Goal: Task Accomplishment & Management: Manage account settings

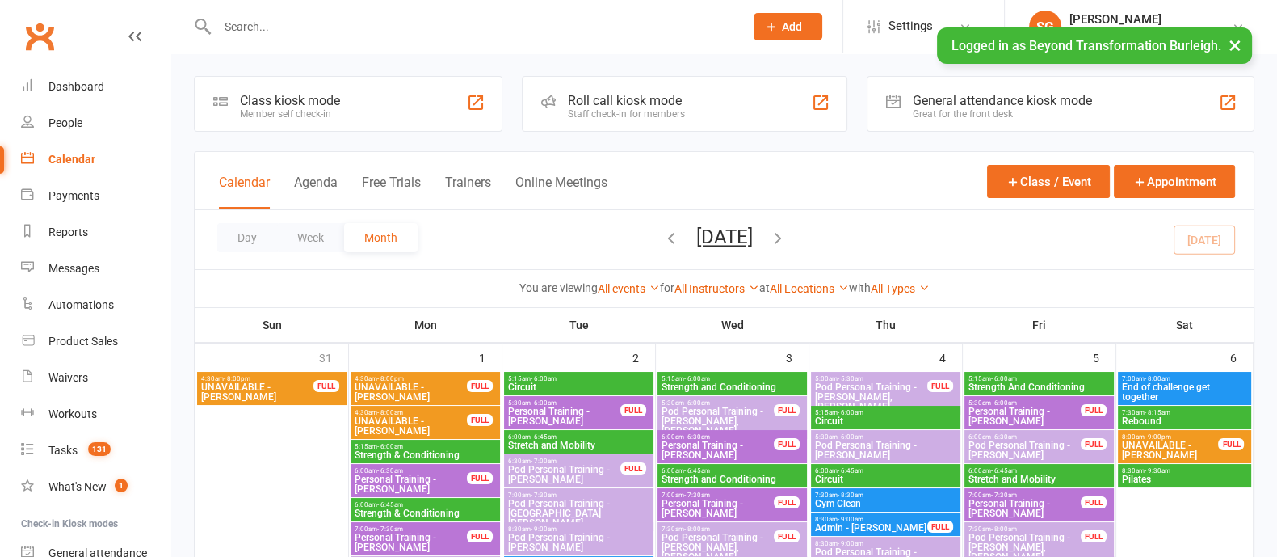
click at [318, 235] on button "Week" at bounding box center [310, 237] width 67 height 29
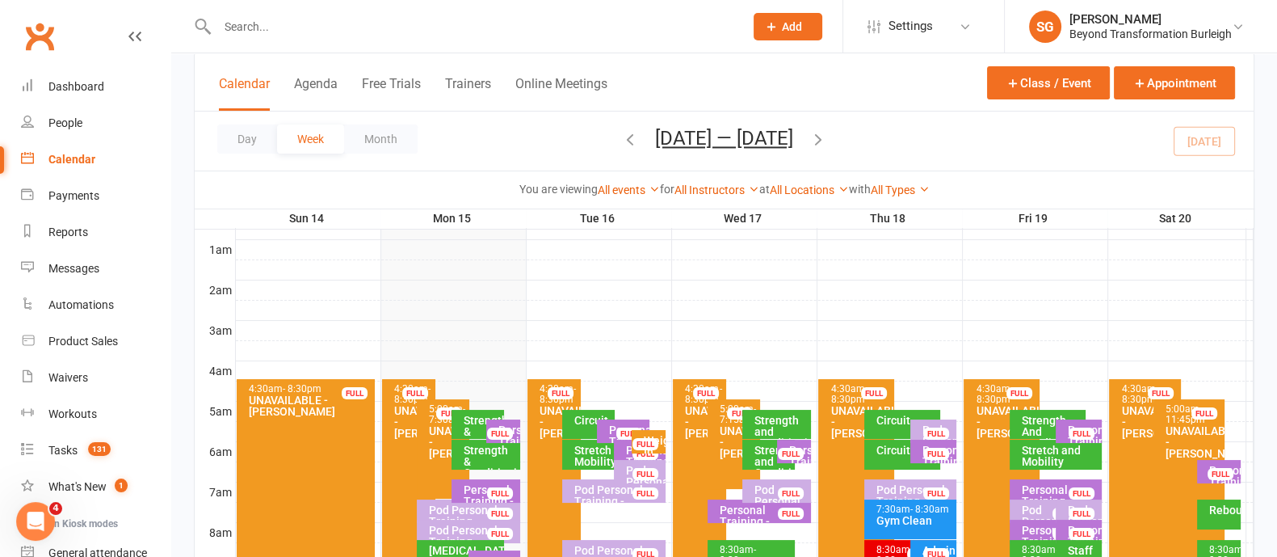
scroll to position [201, 0]
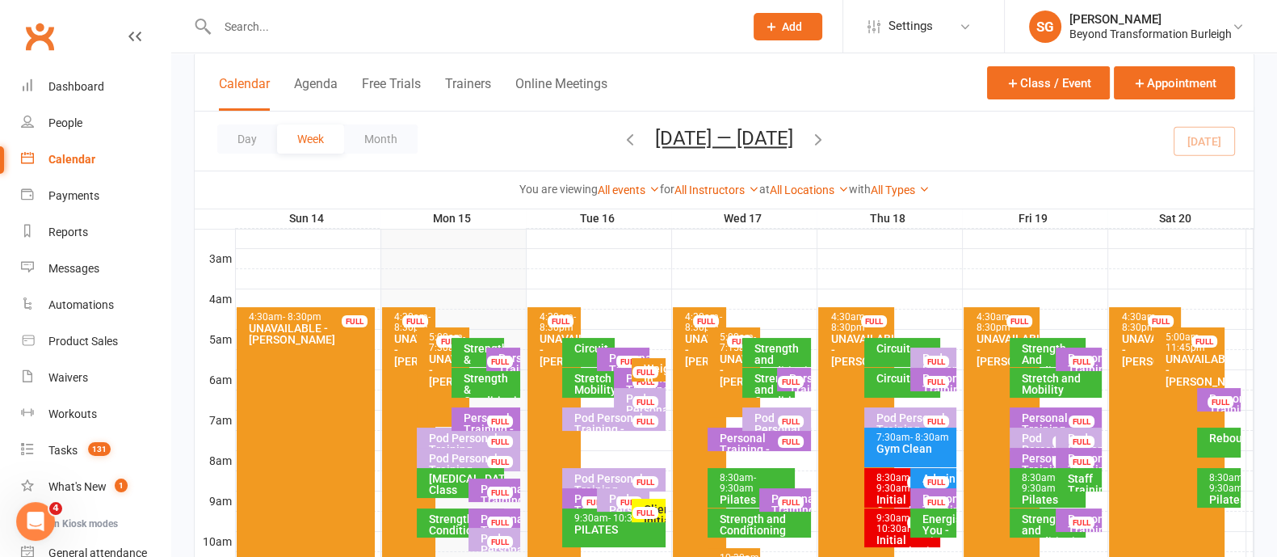
click at [821, 143] on icon "button" at bounding box center [819, 139] width 18 height 18
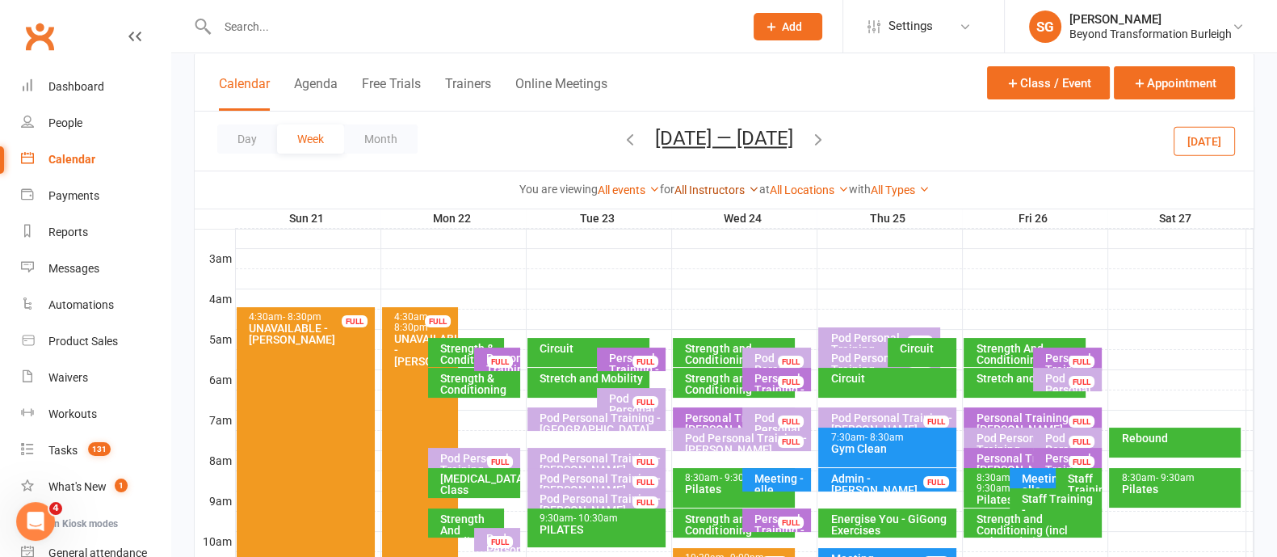
click at [730, 189] on link "All Instructors" at bounding box center [717, 189] width 85 height 13
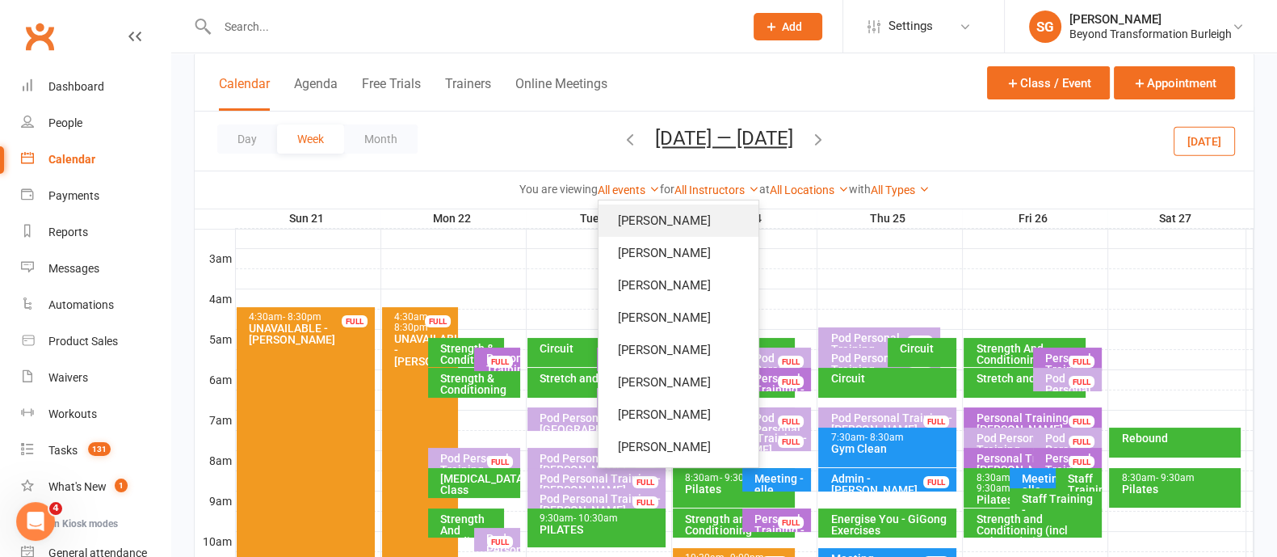
drag, startPoint x: 700, startPoint y: 223, endPoint x: 712, endPoint y: 229, distance: 12.6
click at [700, 224] on link "[PERSON_NAME]" at bounding box center [679, 220] width 160 height 32
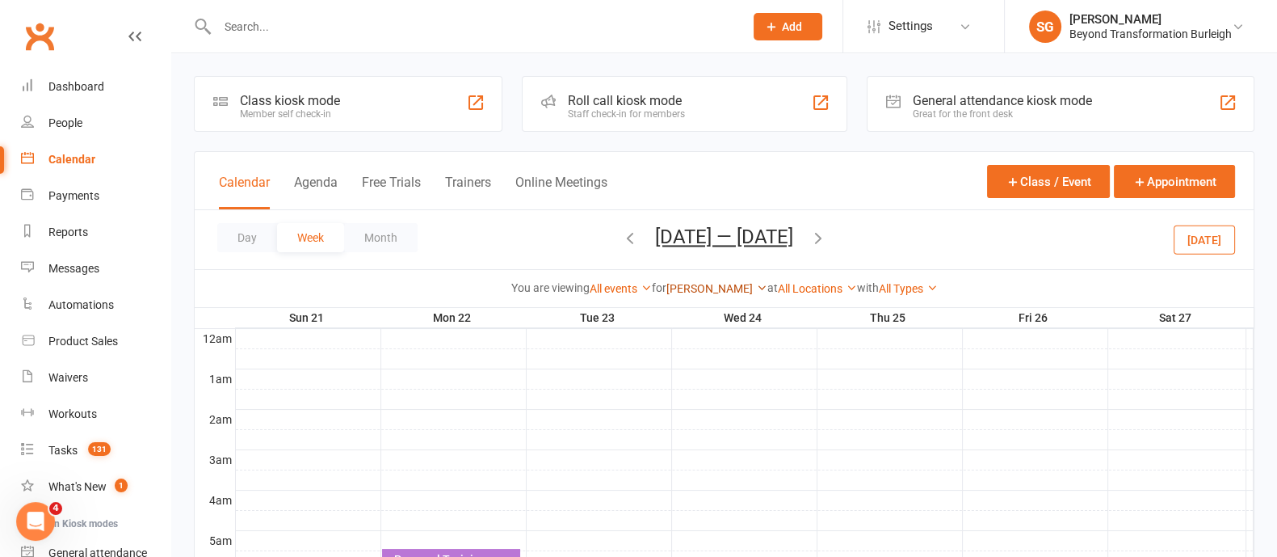
click at [721, 286] on link "[PERSON_NAME]" at bounding box center [717, 288] width 101 height 13
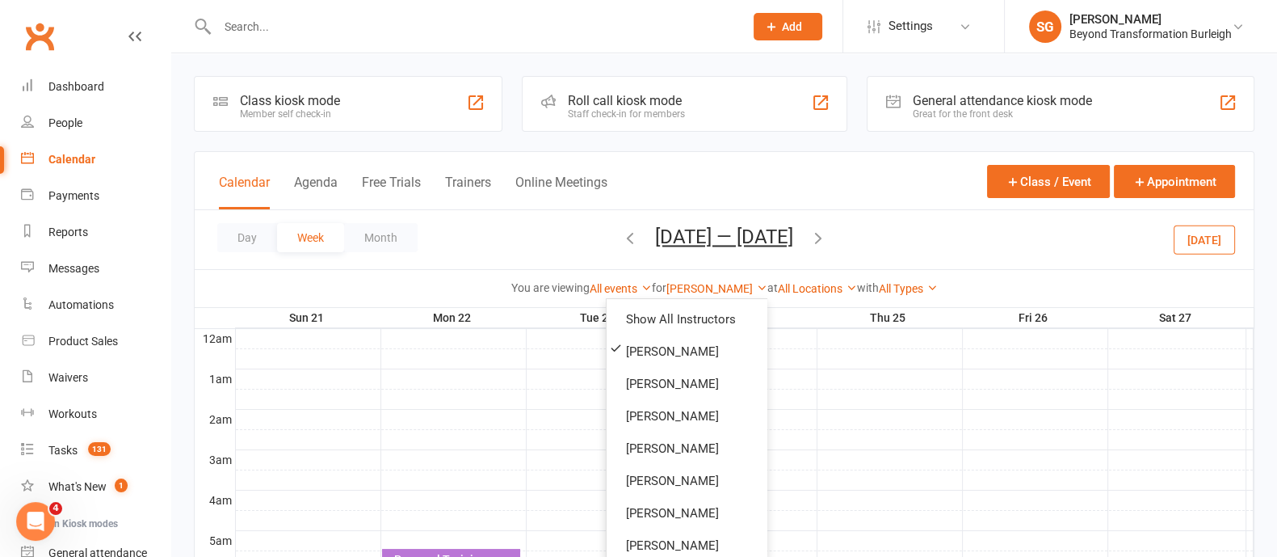
drag, startPoint x: 713, startPoint y: 301, endPoint x: 713, endPoint y: 316, distance: 14.6
click at [713, 302] on ul "Show All Instructors [PERSON_NAME] [PERSON_NAME] [PERSON_NAME] [PERSON_NAME] [P…" at bounding box center [687, 429] width 162 height 262
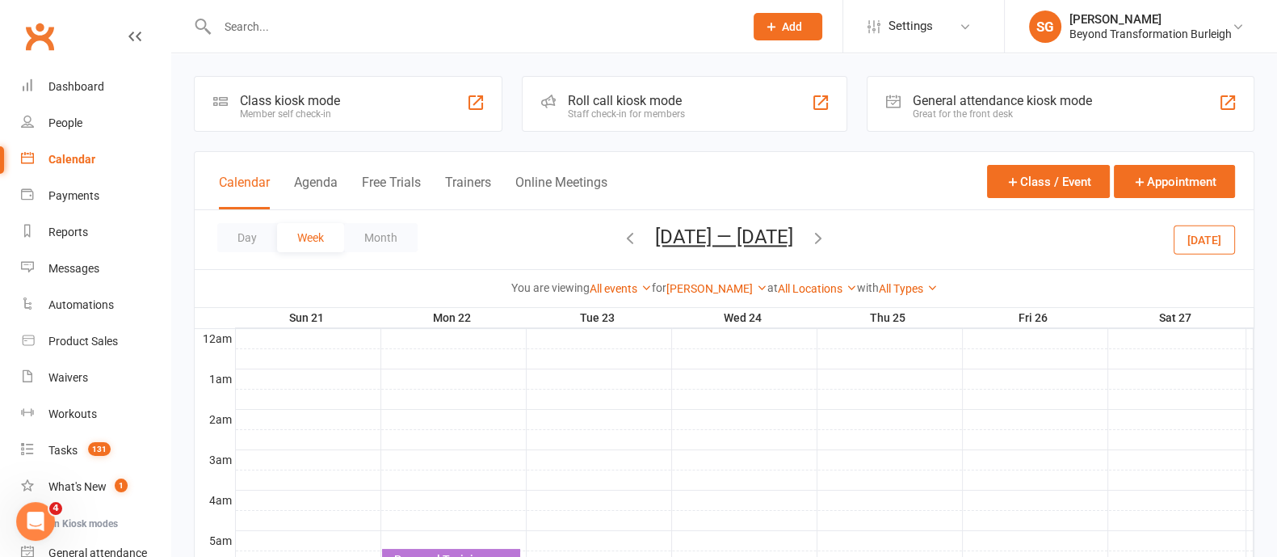
click at [713, 316] on th "Wed 24" at bounding box center [743, 318] width 145 height 20
click at [729, 288] on link "[PERSON_NAME]" at bounding box center [717, 288] width 101 height 13
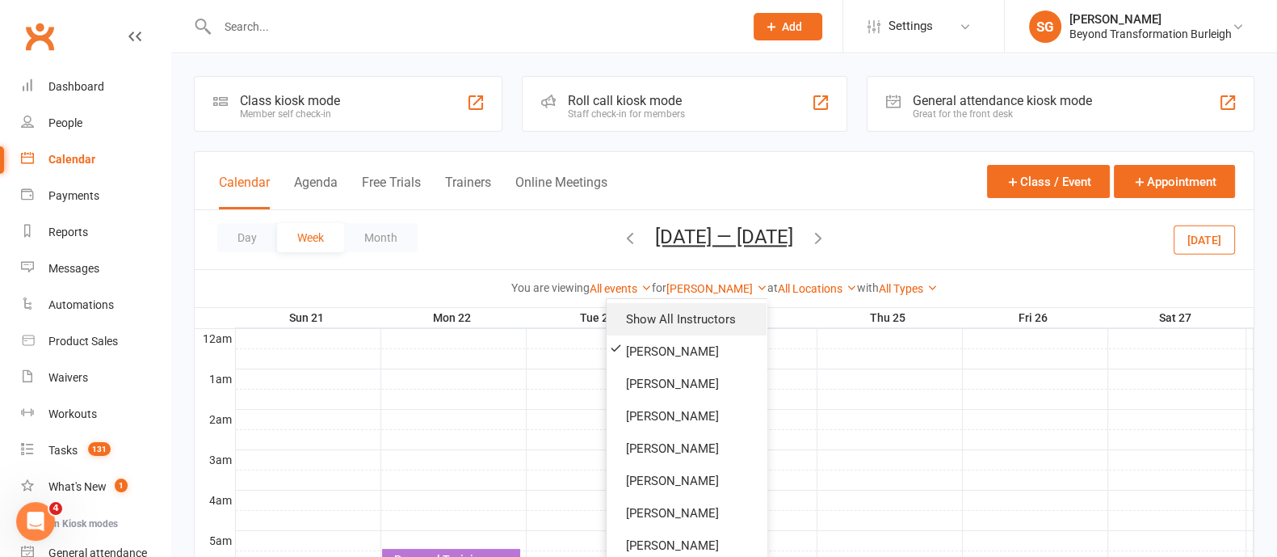
click at [725, 313] on link "Show All Instructors" at bounding box center [687, 319] width 160 height 32
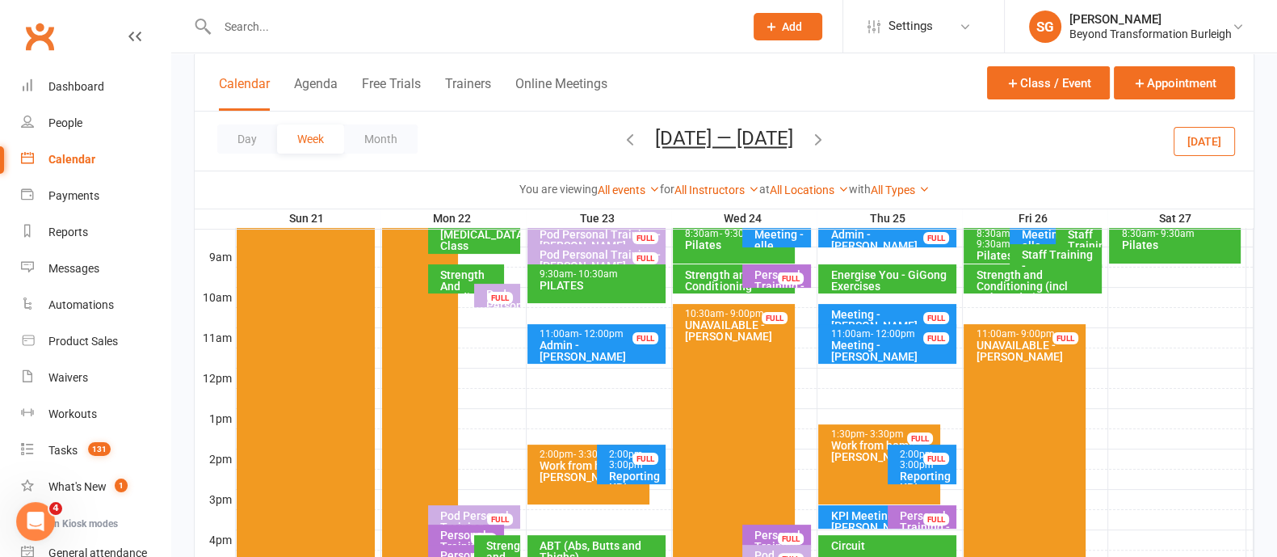
scroll to position [505, 0]
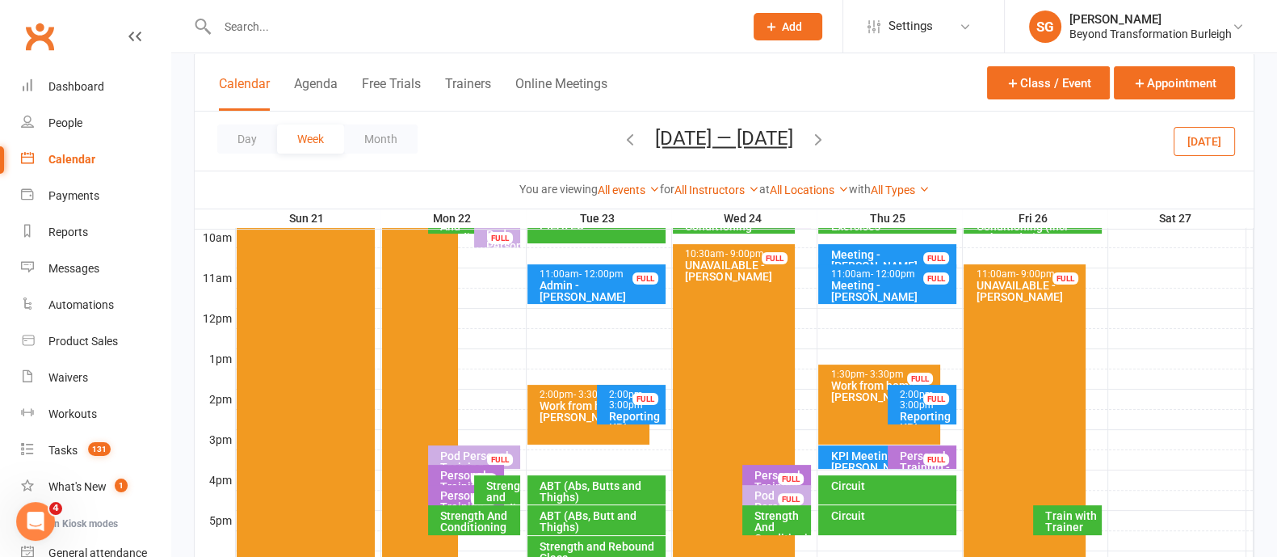
click at [923, 454] on div "Personal Training - [PERSON_NAME]" at bounding box center [926, 467] width 54 height 34
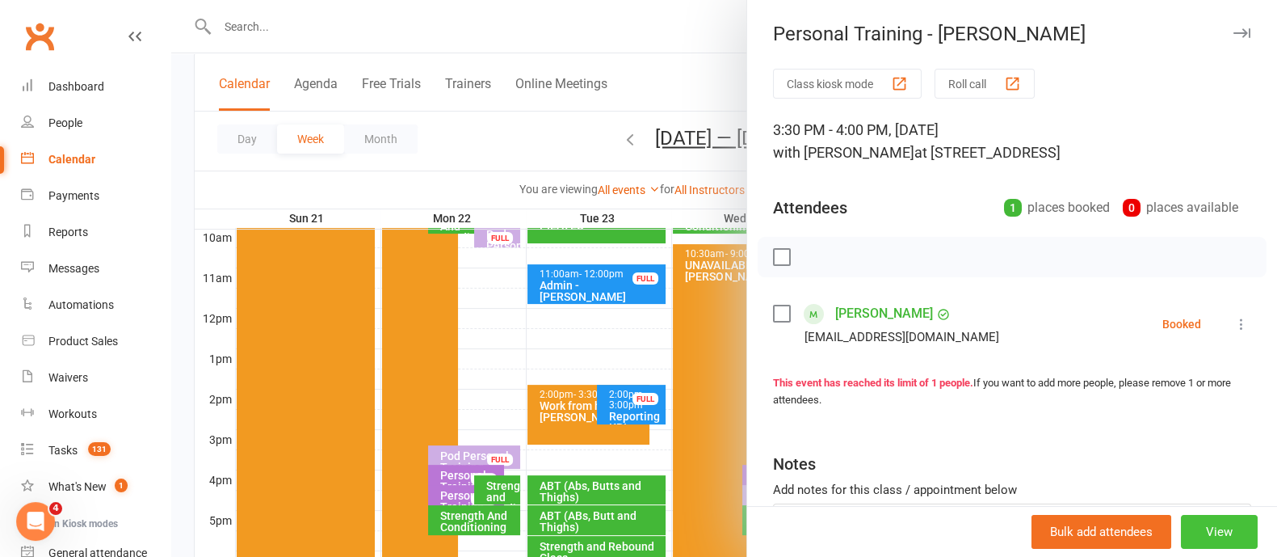
click at [1193, 534] on button "View" at bounding box center [1219, 532] width 77 height 34
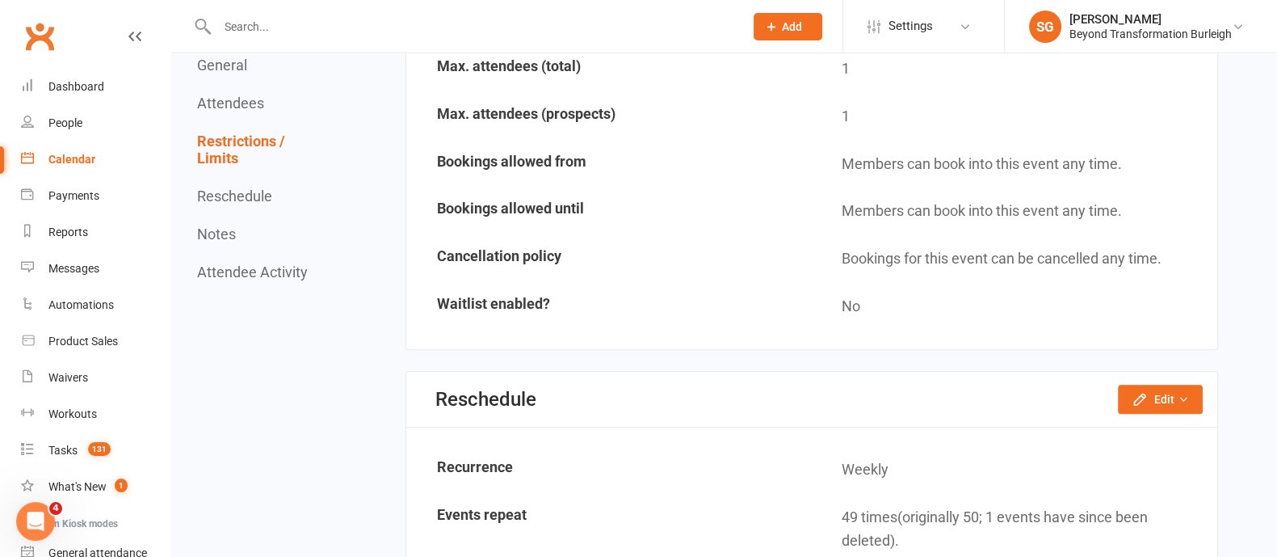
scroll to position [1111, 0]
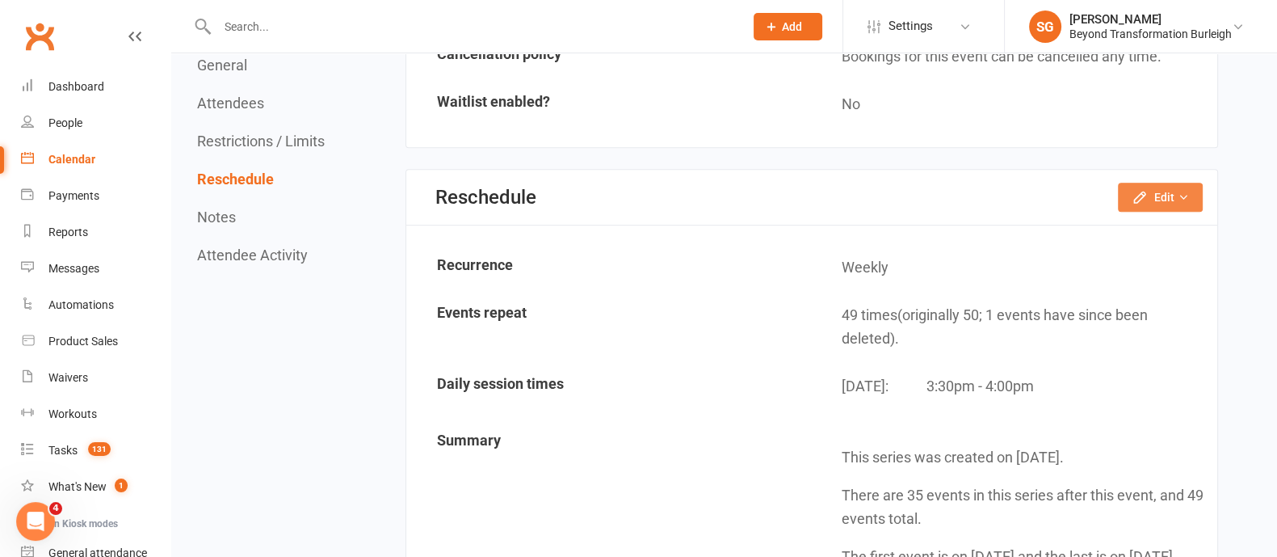
click at [1197, 183] on button "Edit" at bounding box center [1160, 197] width 85 height 29
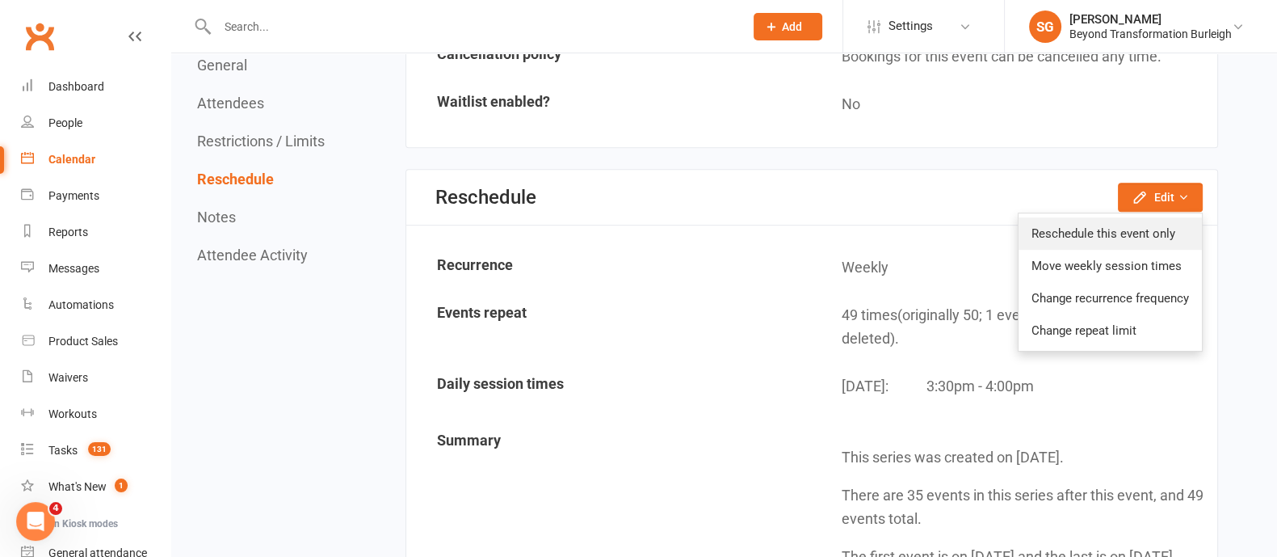
click at [1167, 227] on link "Reschedule this event only" at bounding box center [1110, 233] width 183 height 32
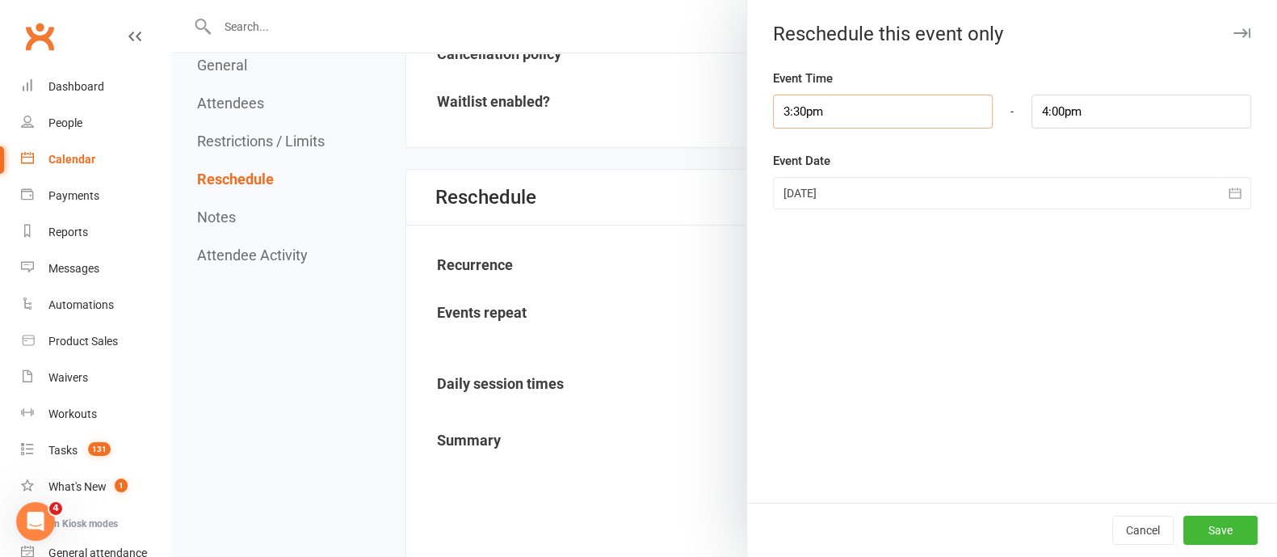
click at [884, 104] on input "3:30pm" at bounding box center [883, 112] width 220 height 34
type input "9:30am"
type input "10:00am"
click at [790, 186] on li "9:30am" at bounding box center [813, 191] width 78 height 24
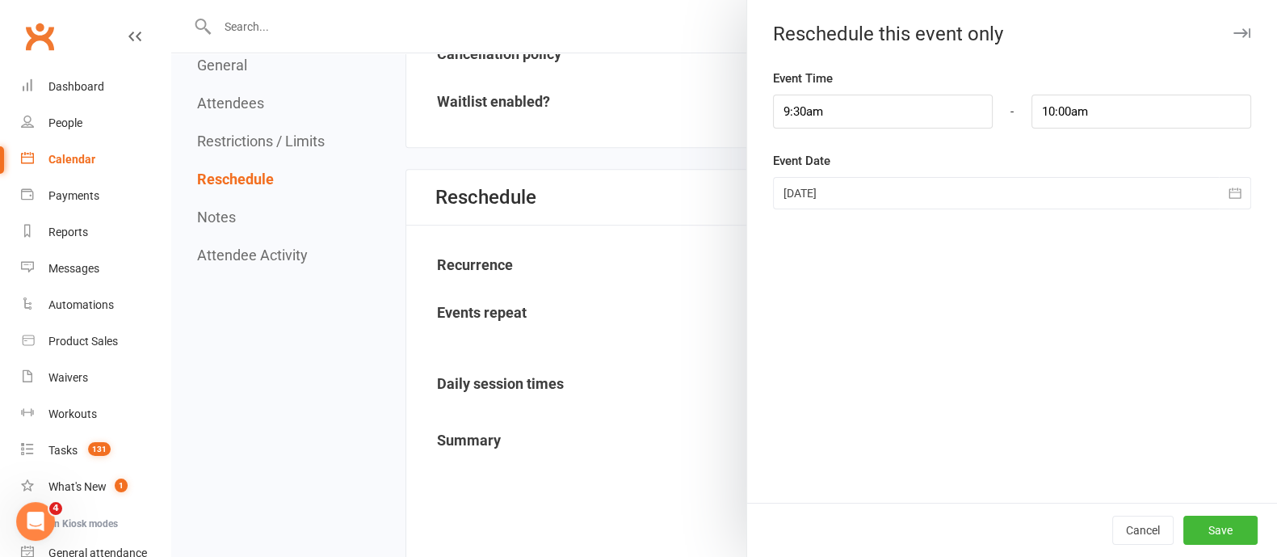
click at [1229, 190] on icon "button" at bounding box center [1235, 192] width 12 height 11
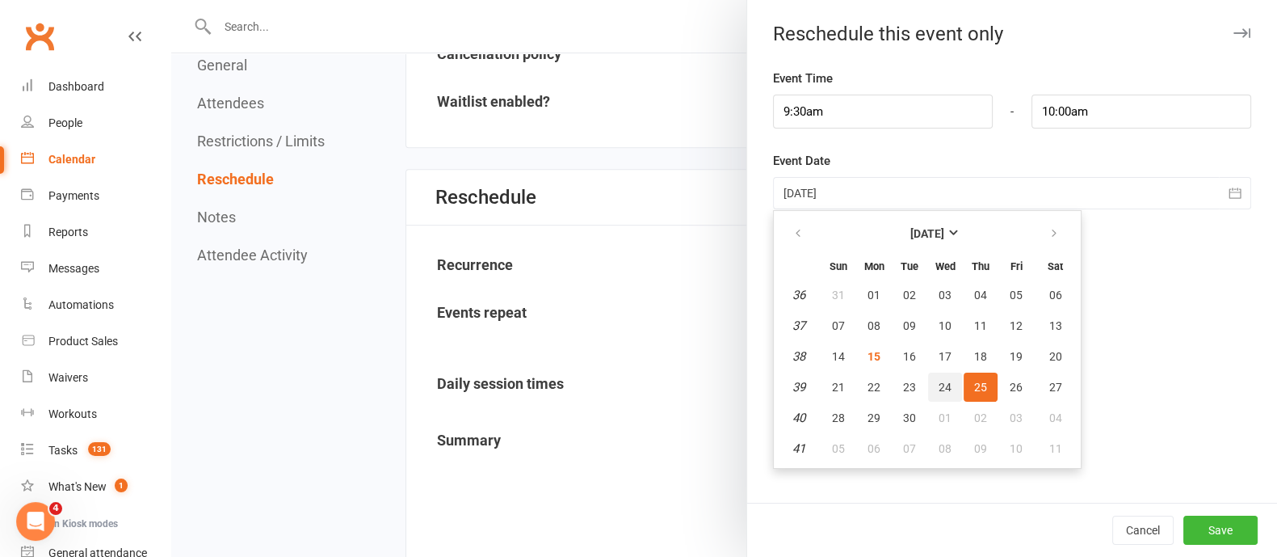
click at [939, 383] on span "24" at bounding box center [945, 387] width 13 height 13
type input "[DATE]"
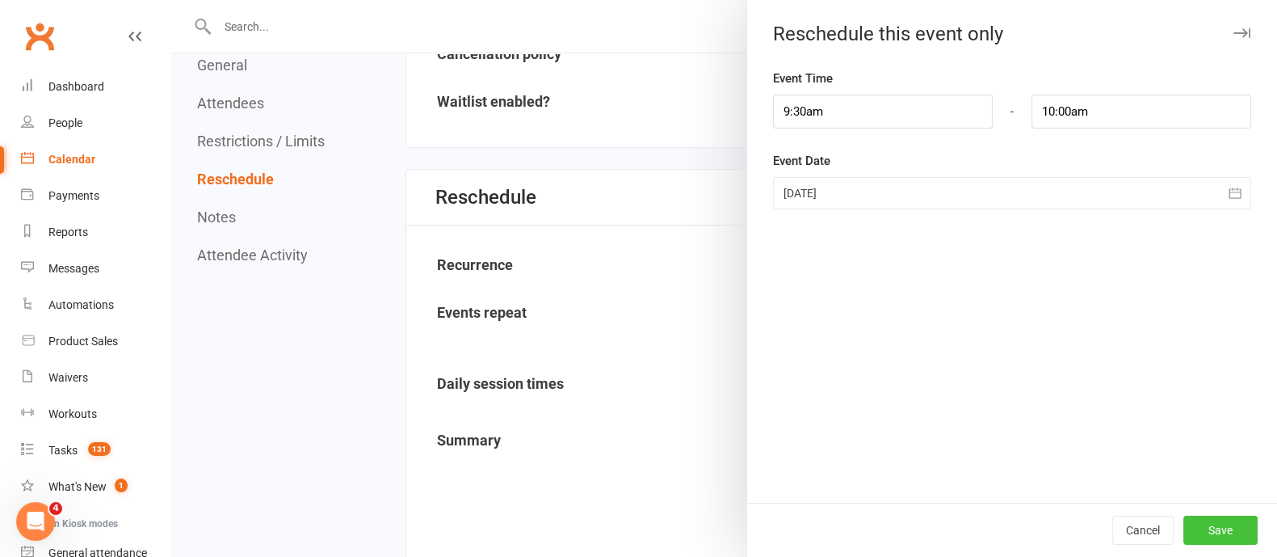
click at [1218, 527] on button "Save" at bounding box center [1221, 529] width 74 height 29
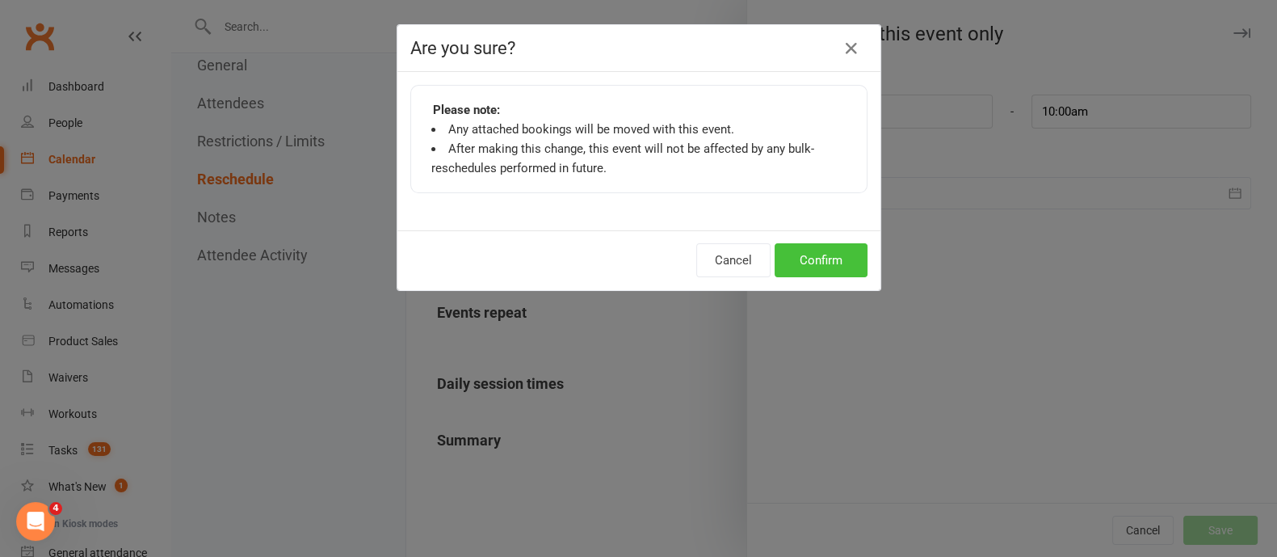
click at [848, 245] on button "Confirm" at bounding box center [821, 260] width 93 height 34
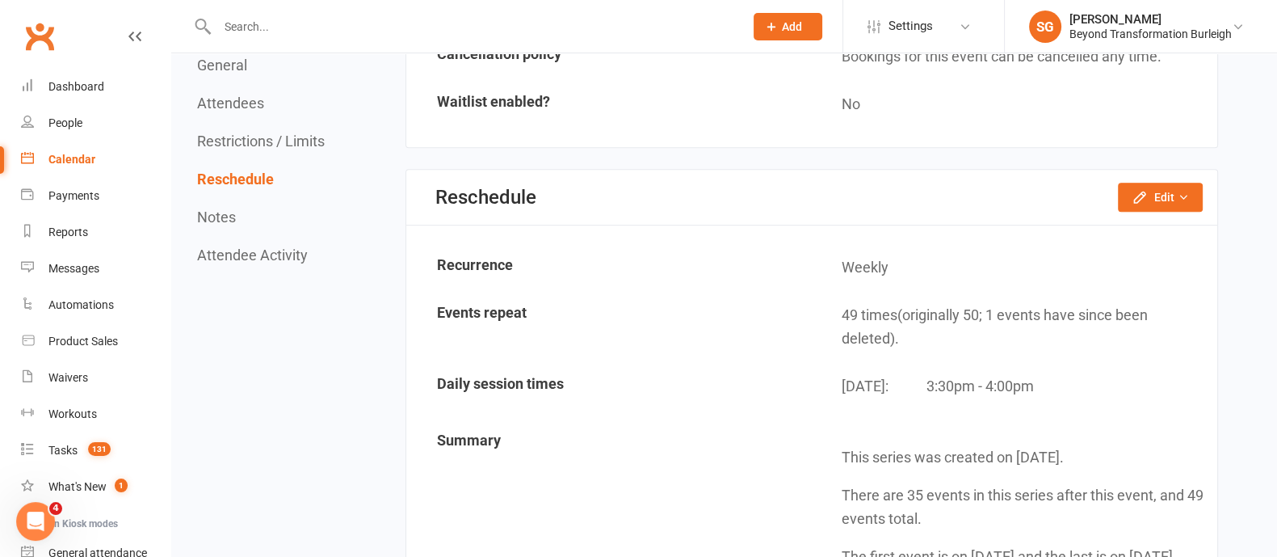
click at [81, 151] on link "Calendar" at bounding box center [95, 159] width 149 height 36
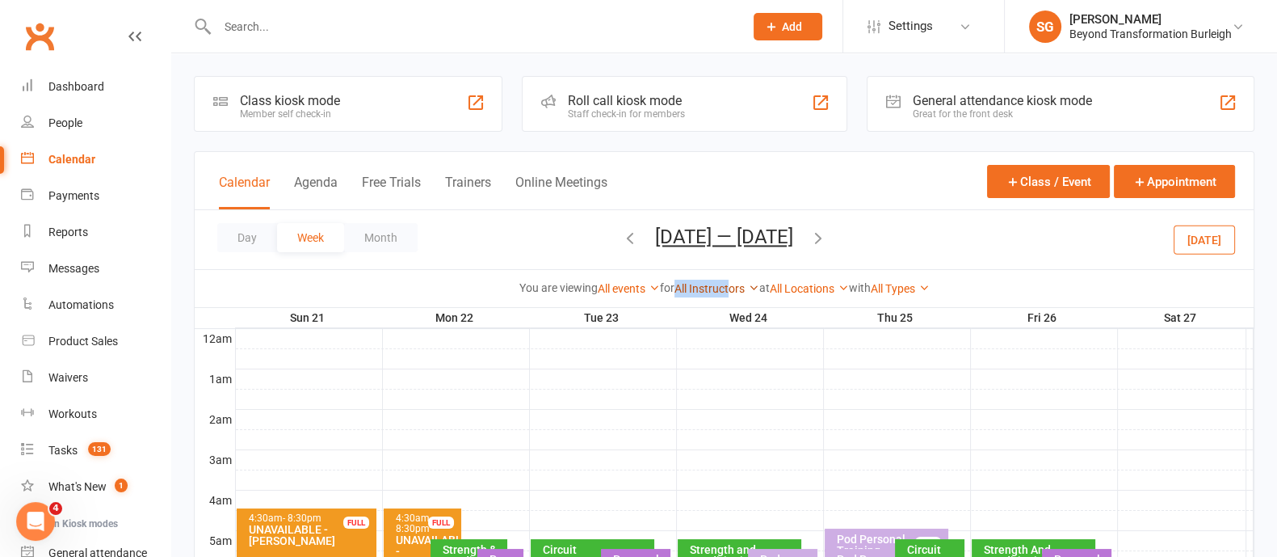
click at [725, 281] on div "All Instructors [PERSON_NAME] [PERSON_NAME] [PERSON_NAME] [PERSON_NAME] [PERSON…" at bounding box center [717, 289] width 85 height 18
click at [725, 282] on link "All Instructors" at bounding box center [717, 288] width 85 height 13
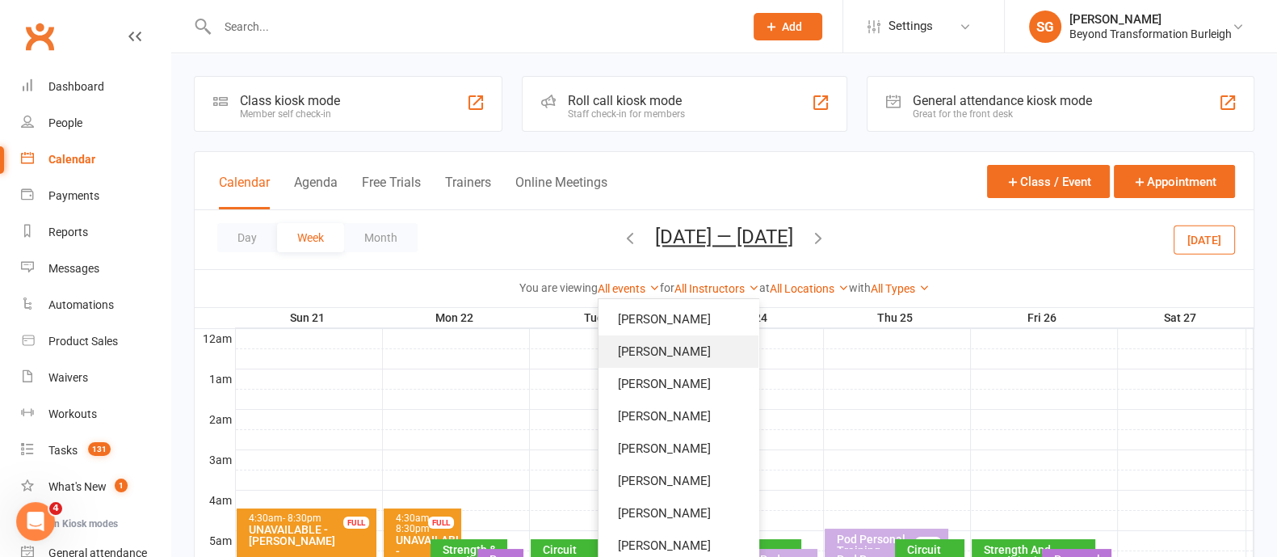
click at [699, 337] on link "[PERSON_NAME]" at bounding box center [679, 351] width 160 height 32
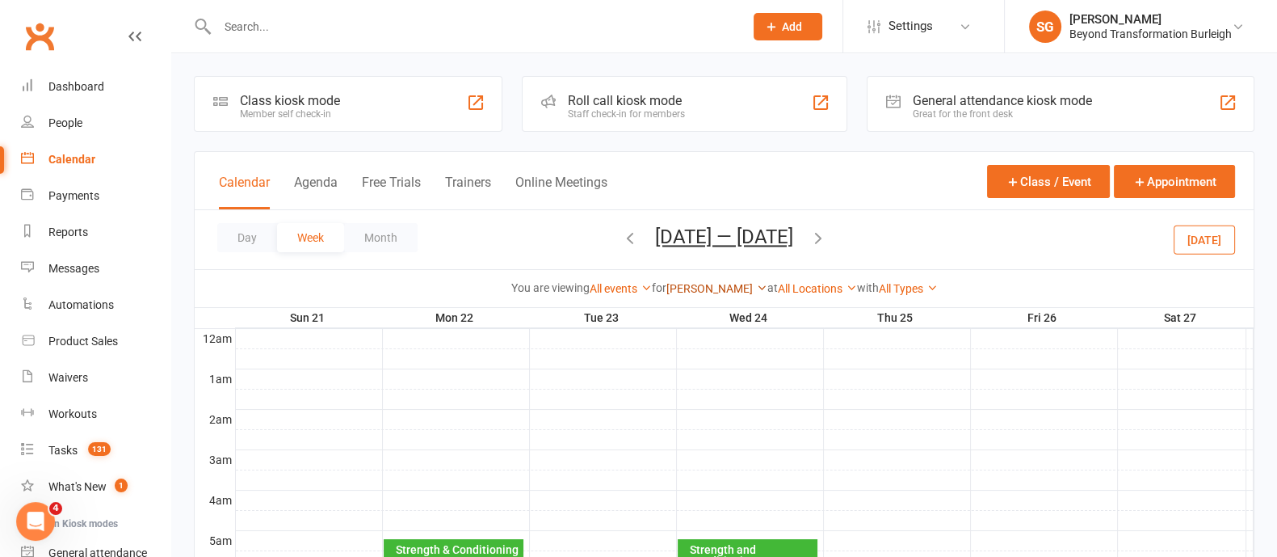
click at [722, 282] on link "[PERSON_NAME]" at bounding box center [717, 288] width 101 height 13
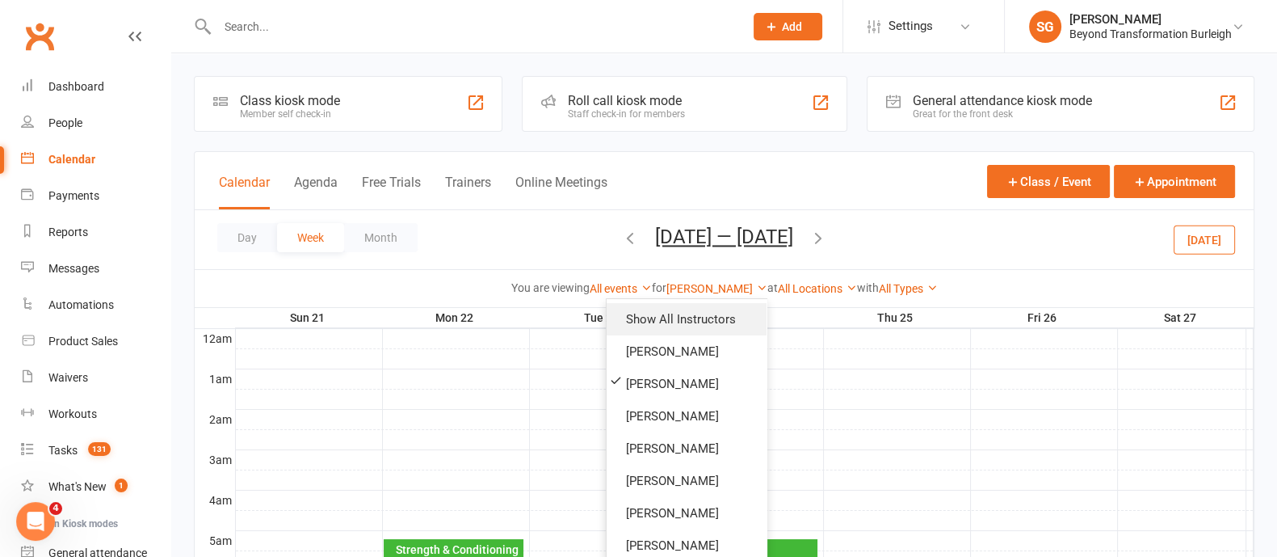
click at [707, 319] on link "Show All Instructors" at bounding box center [687, 319] width 160 height 32
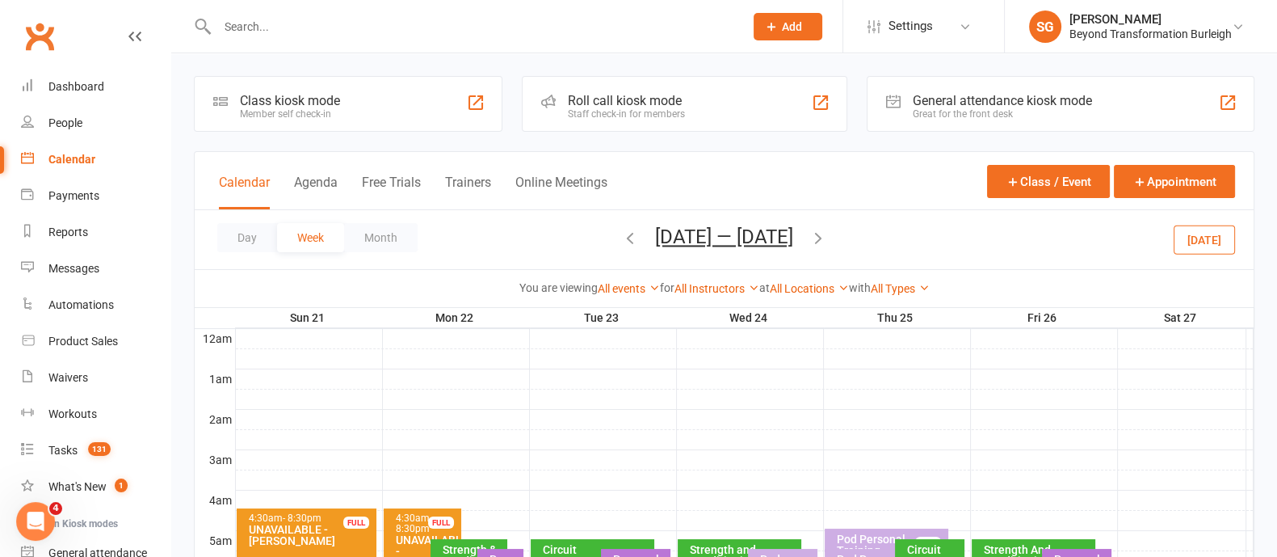
click at [735, 288] on link "All Instructors" at bounding box center [717, 288] width 85 height 13
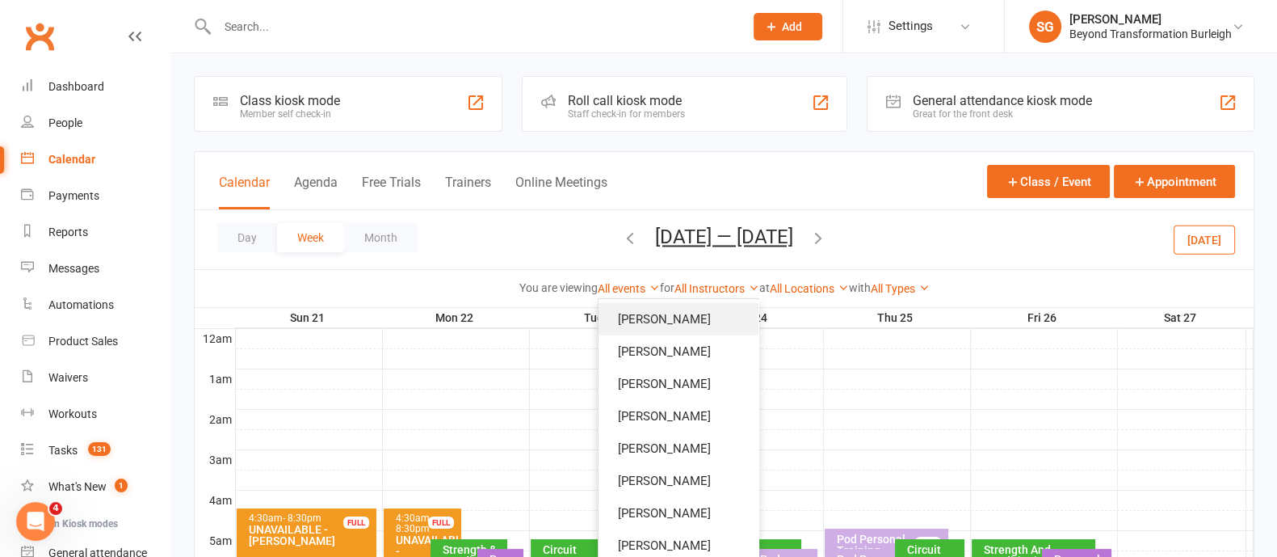
click at [674, 326] on link "[PERSON_NAME]" at bounding box center [679, 319] width 160 height 32
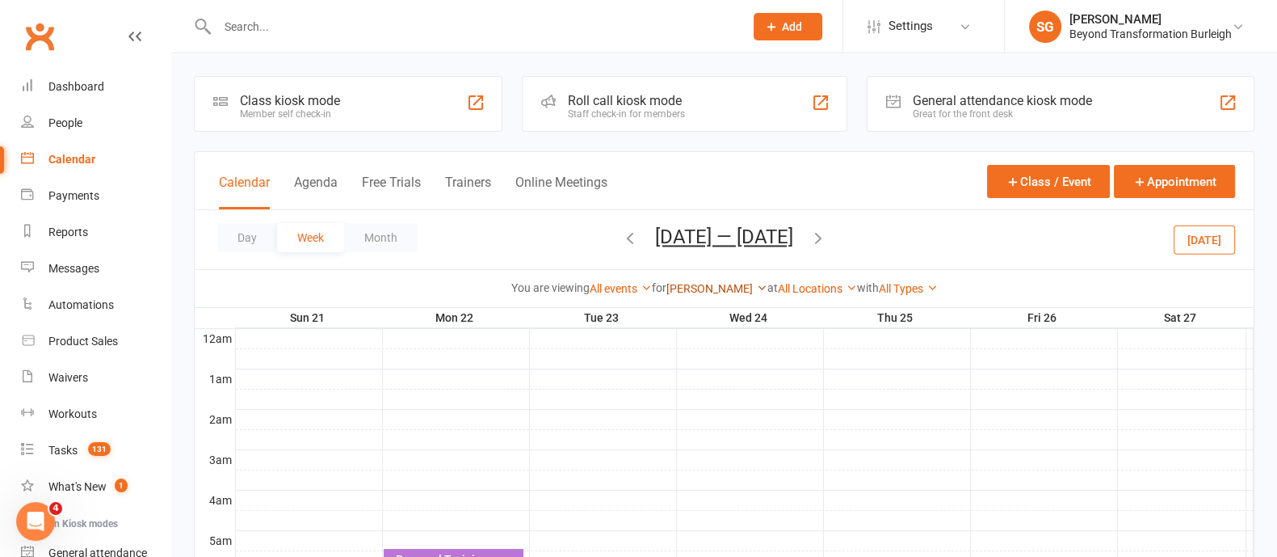
click at [730, 282] on link "[PERSON_NAME]" at bounding box center [717, 288] width 101 height 13
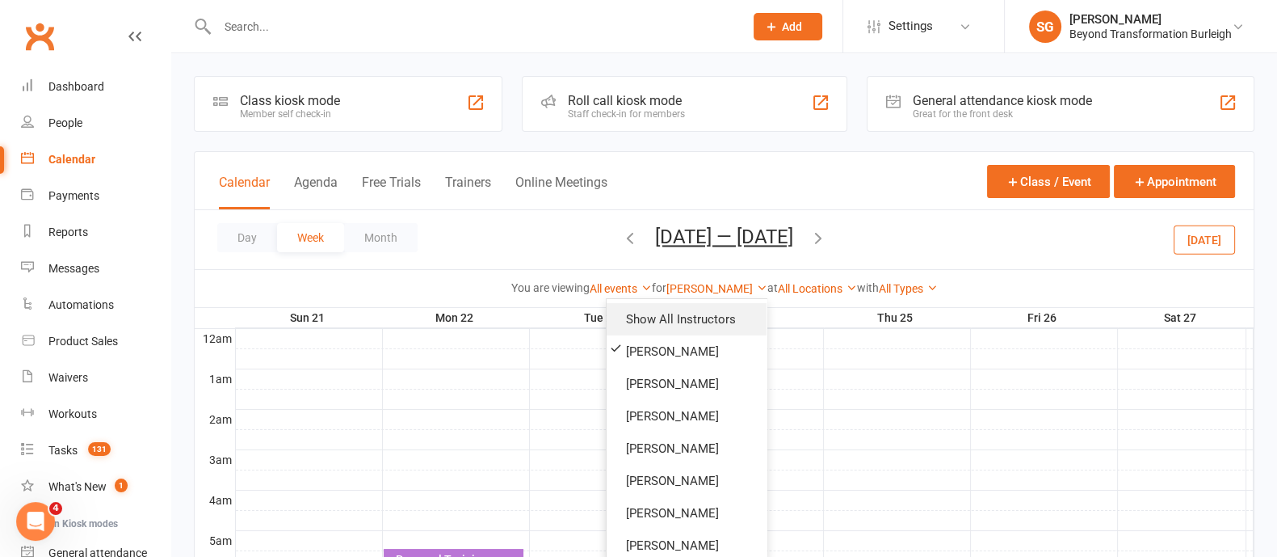
click at [714, 318] on link "Show All Instructors" at bounding box center [687, 319] width 160 height 32
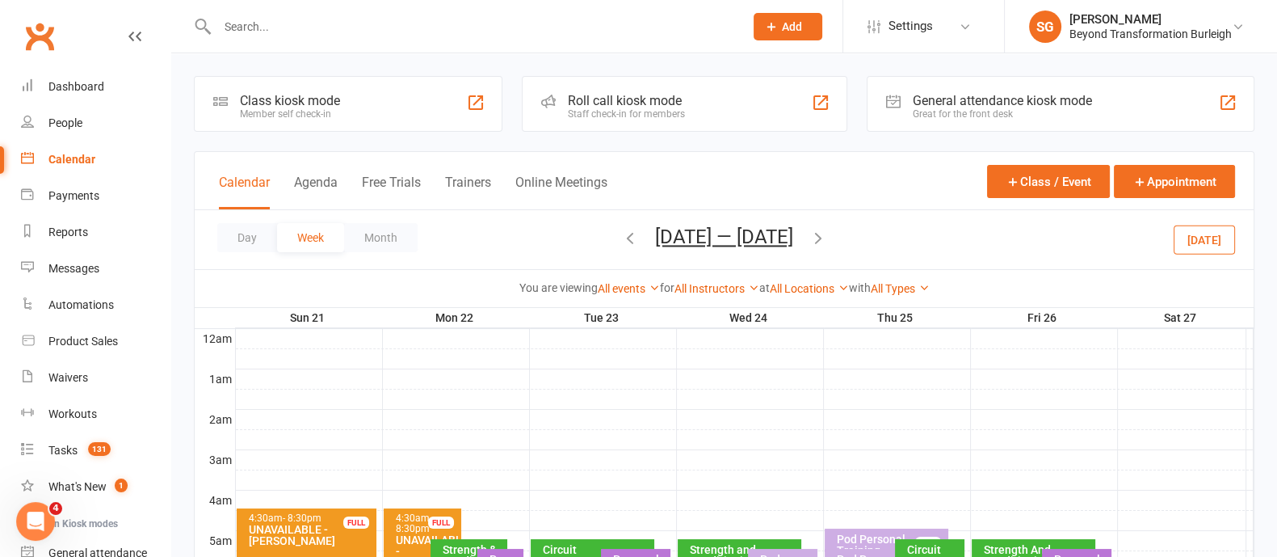
scroll to position [201, 0]
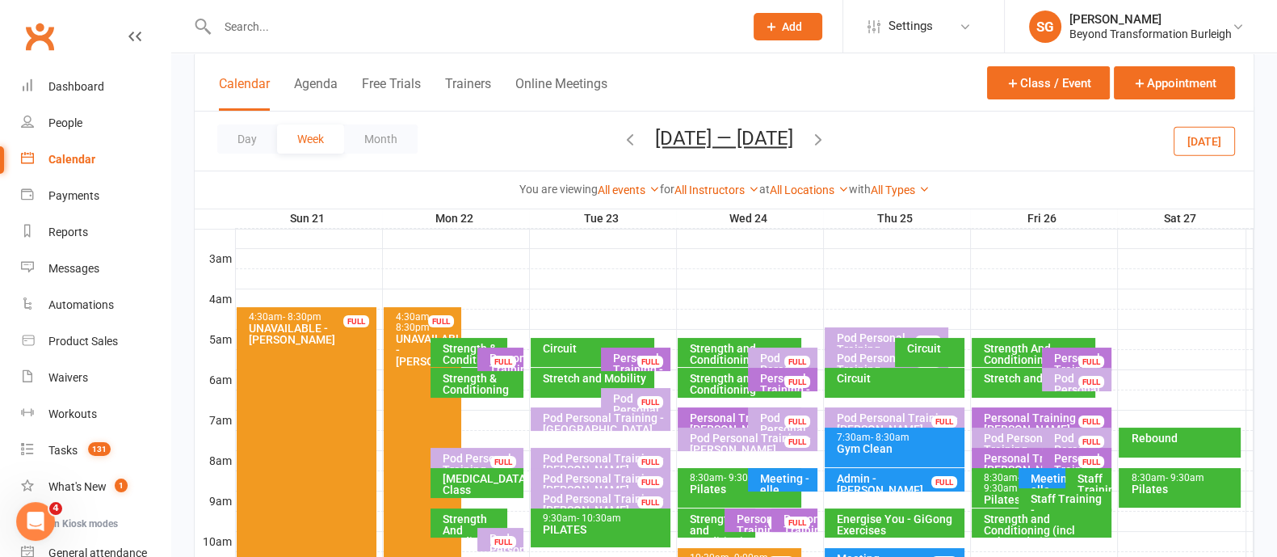
click at [743, 519] on div "Personal Training - [PERSON_NAME]" at bounding box center [767, 530] width 62 height 34
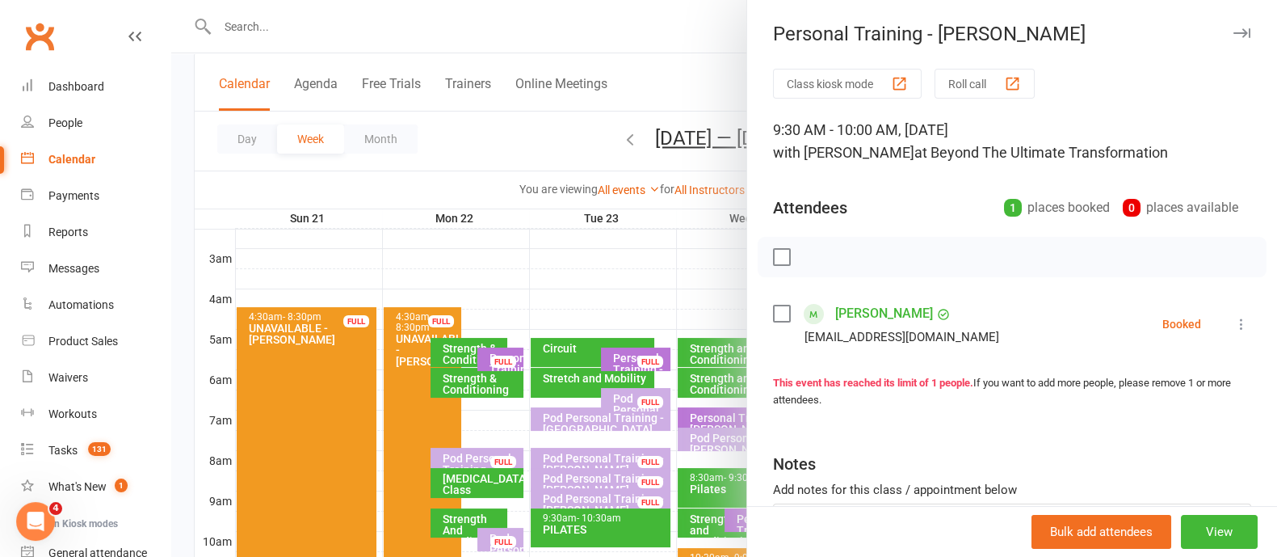
click at [1234, 28] on icon "button" at bounding box center [1242, 33] width 17 height 10
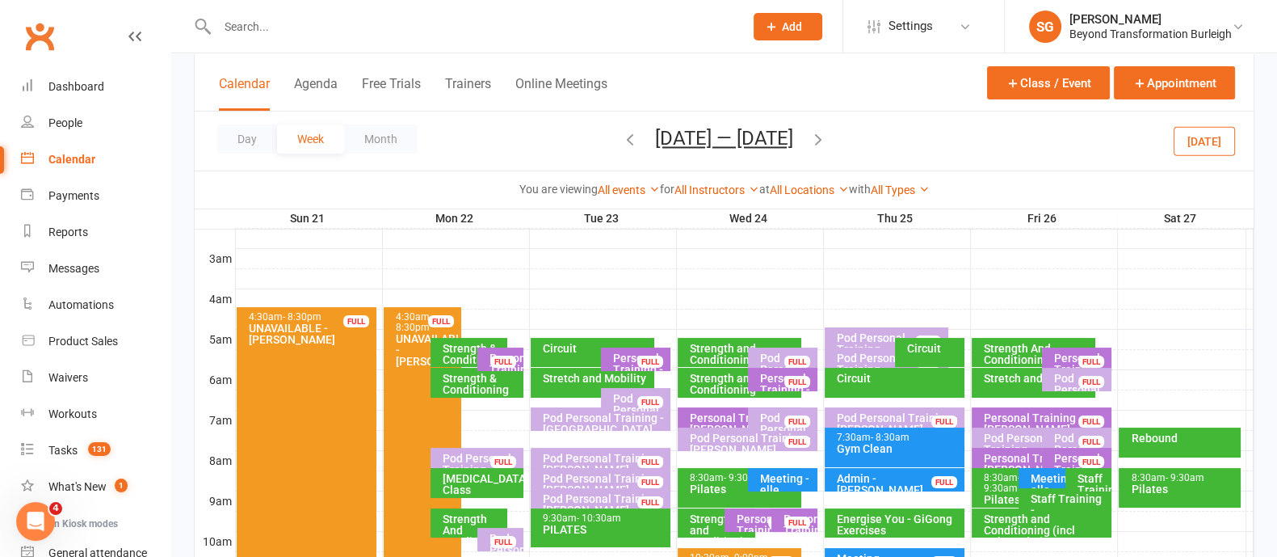
click at [799, 525] on div "FULL" at bounding box center [798, 522] width 26 height 12
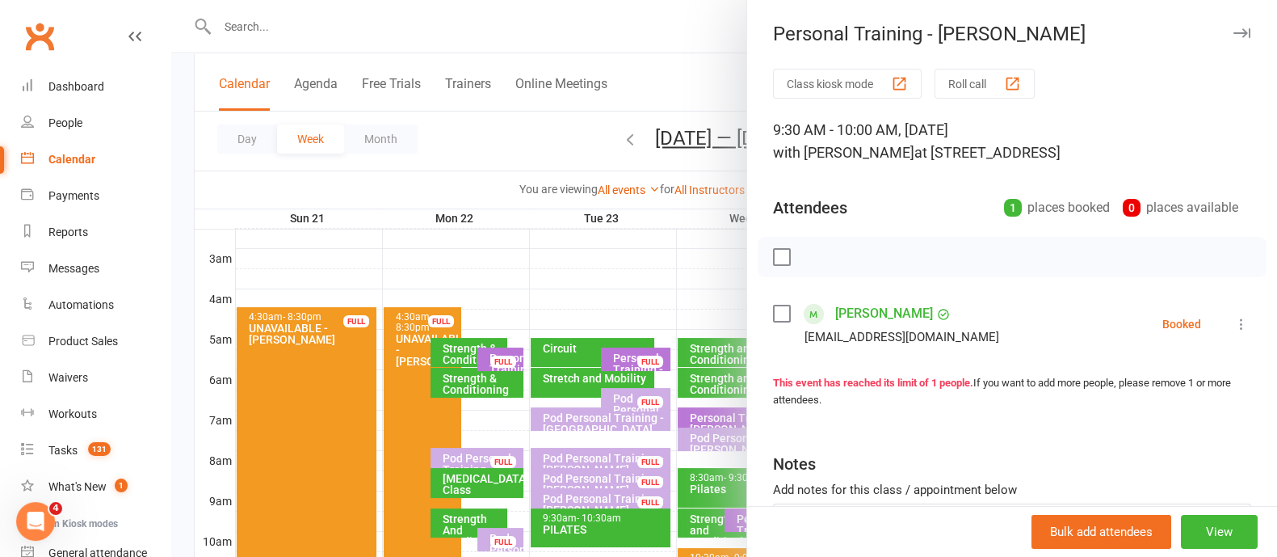
drag, startPoint x: 809, startPoint y: 322, endPoint x: 828, endPoint y: 313, distance: 21.3
click at [809, 322] on span at bounding box center [814, 314] width 20 height 20
click at [1199, 548] on button "View" at bounding box center [1219, 532] width 77 height 34
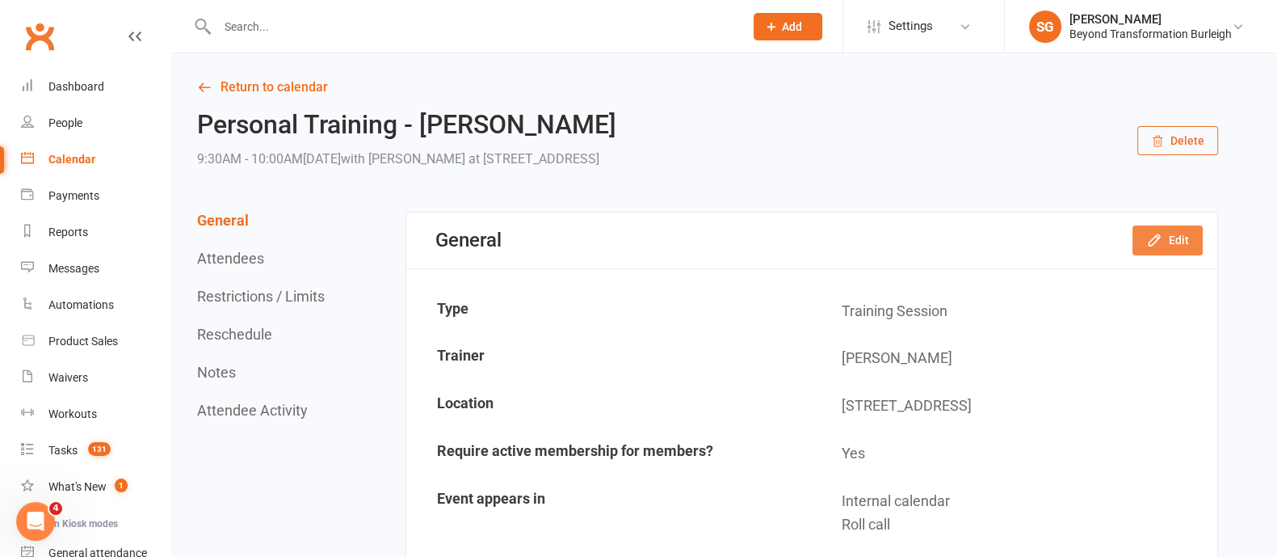
click at [1167, 240] on button "Edit" at bounding box center [1168, 239] width 70 height 29
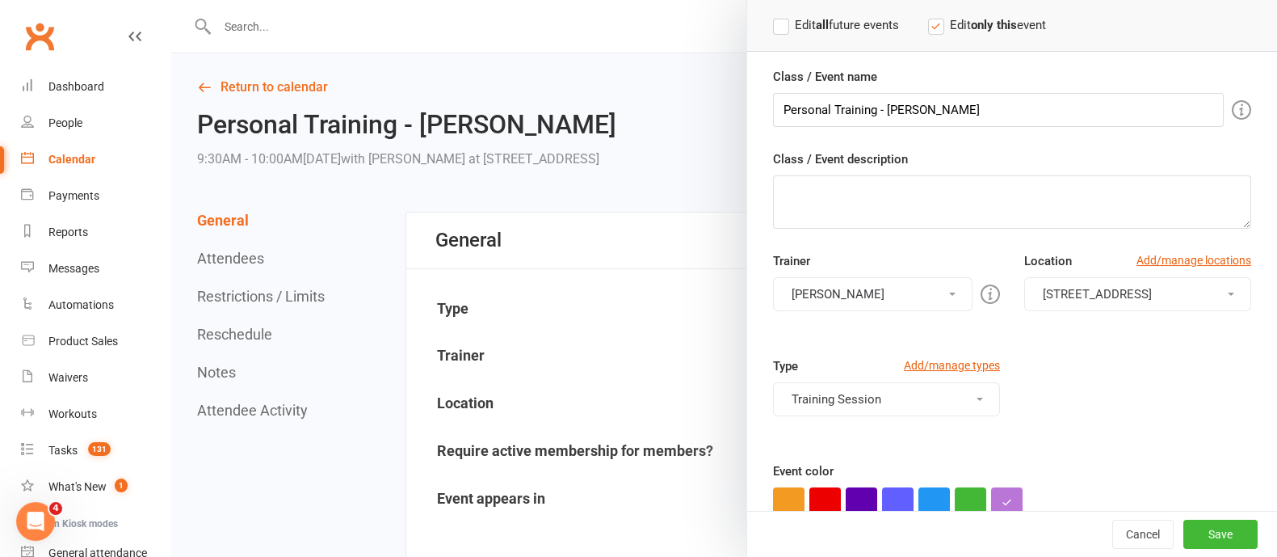
scroll to position [201, 0]
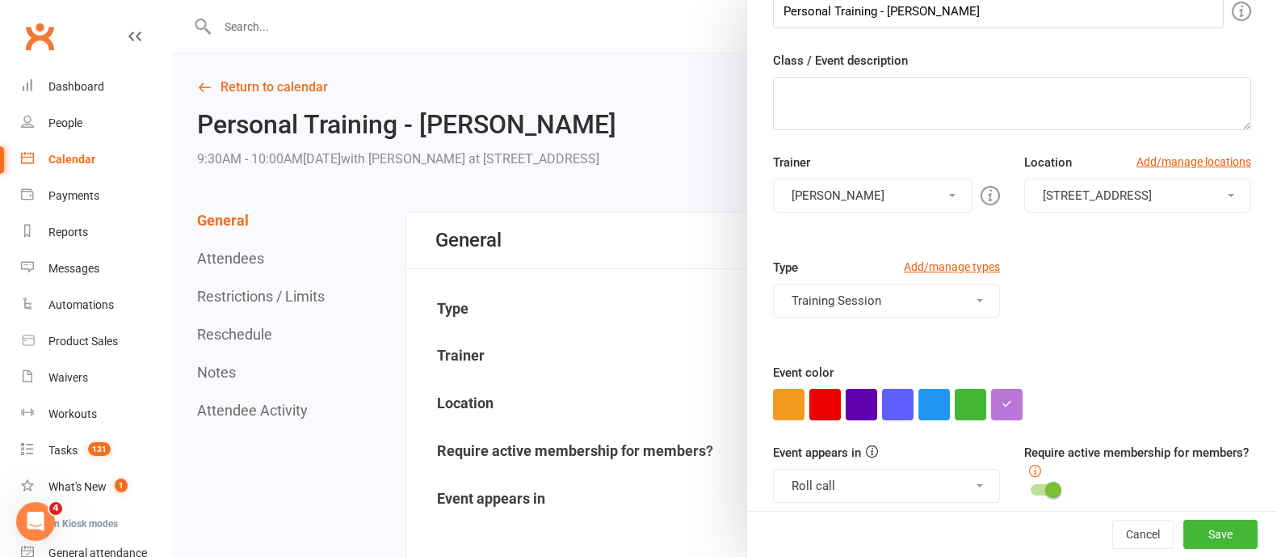
click at [852, 197] on button "[PERSON_NAME]" at bounding box center [873, 196] width 200 height 34
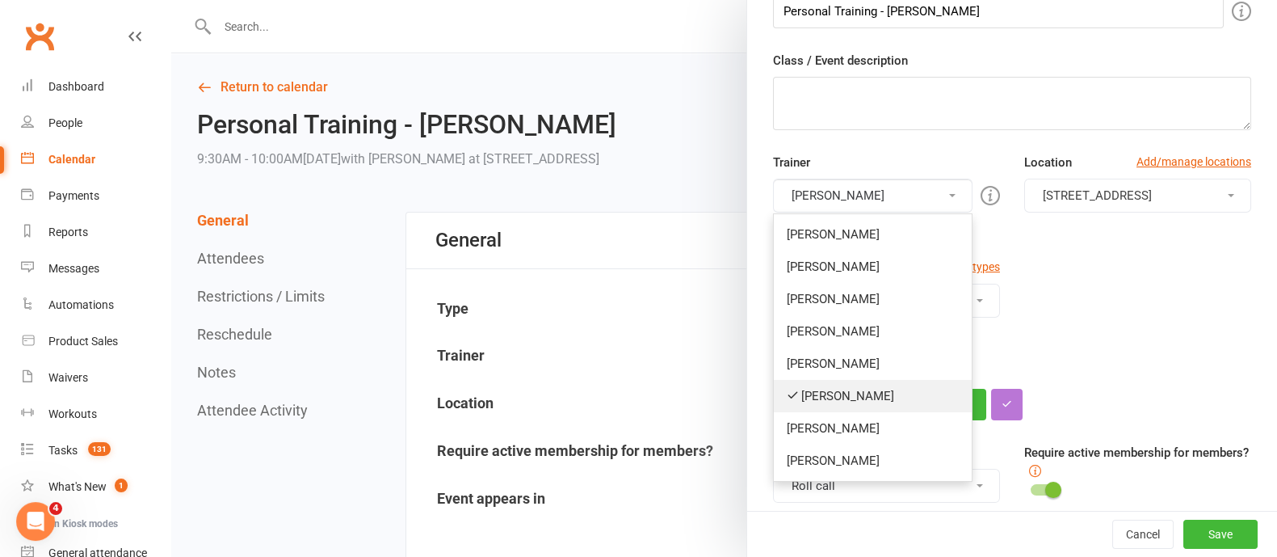
click at [814, 393] on link "[PERSON_NAME]" at bounding box center [873, 396] width 198 height 32
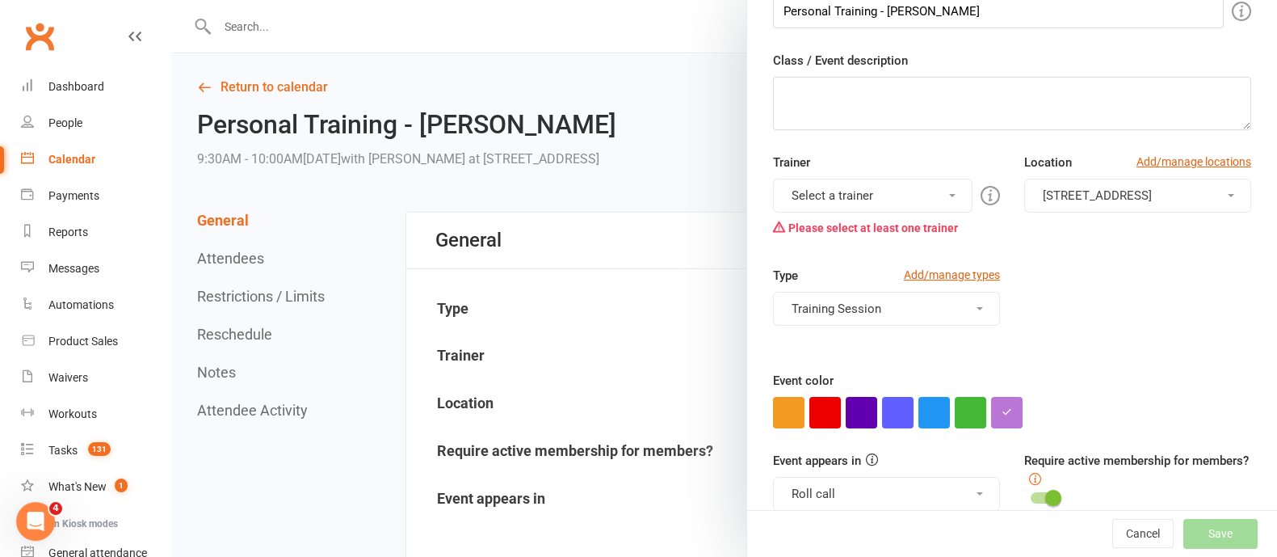
click at [897, 200] on button "Select a trainer" at bounding box center [873, 196] width 200 height 34
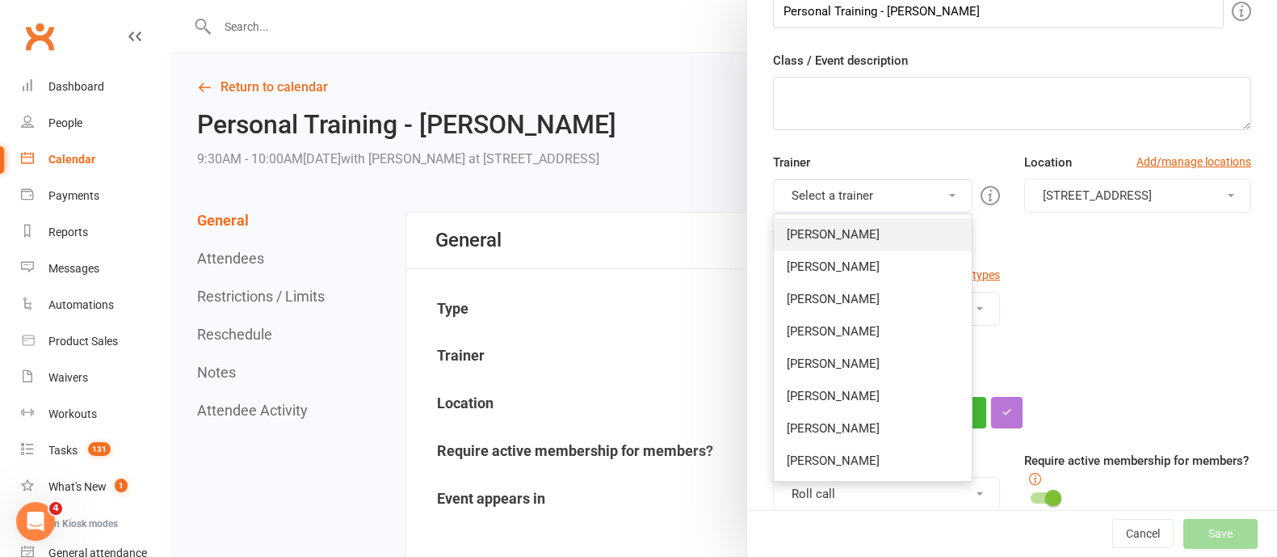
click at [881, 235] on link "[PERSON_NAME]" at bounding box center [873, 234] width 198 height 32
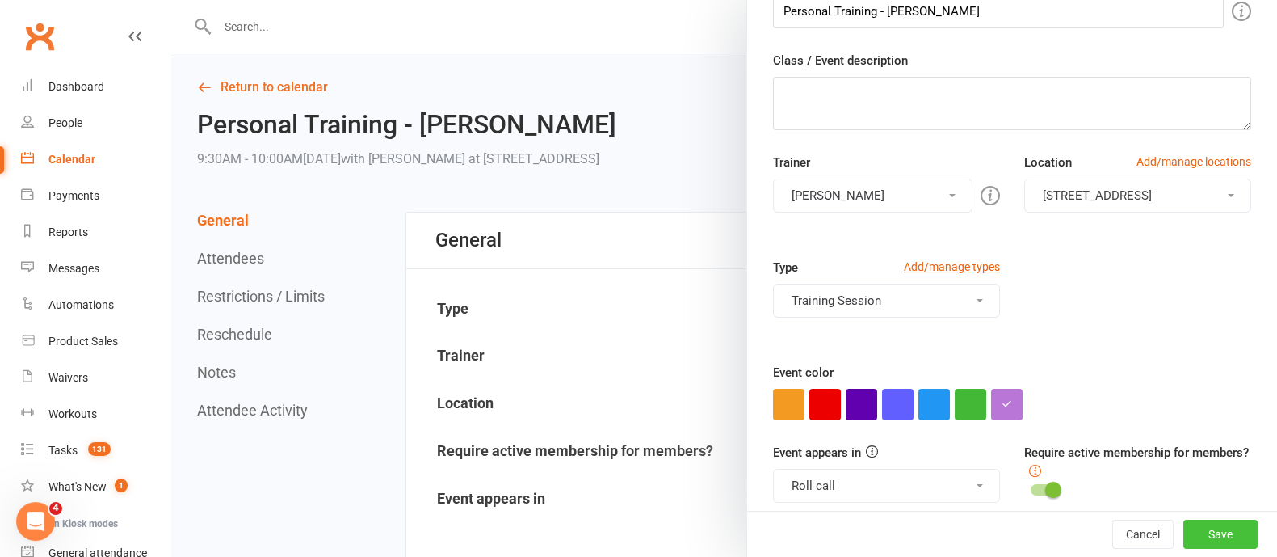
click at [1184, 534] on button "Save" at bounding box center [1221, 534] width 74 height 29
